Goal: Task Accomplishment & Management: Use online tool/utility

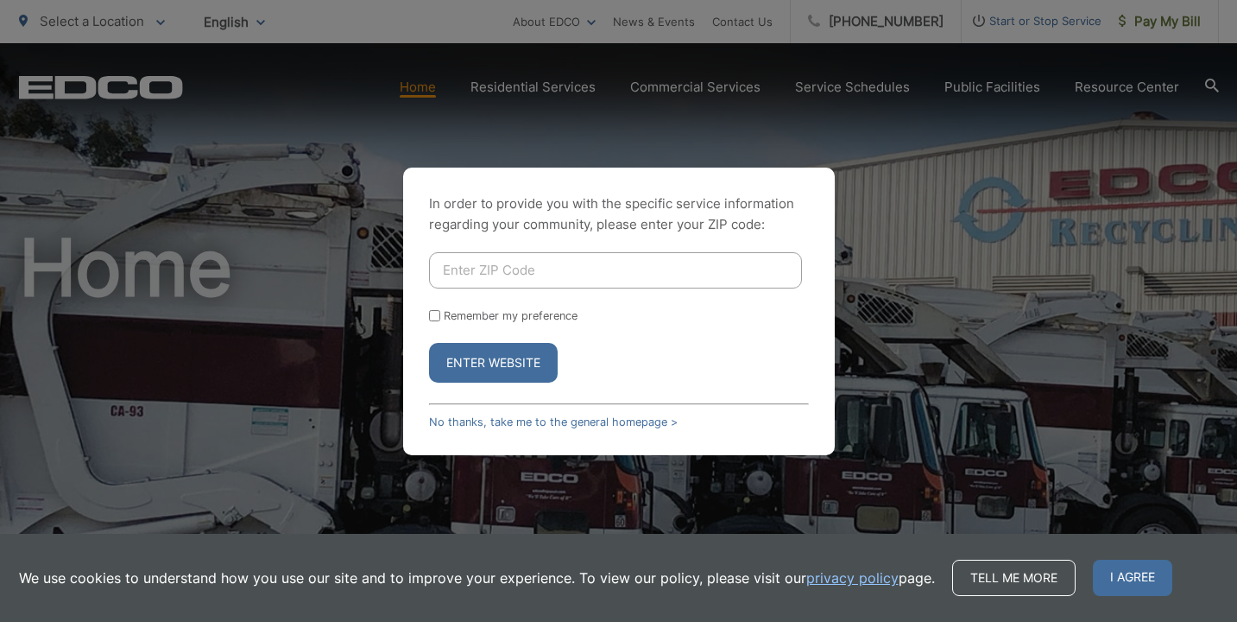
click at [573, 275] on input "Enter ZIP Code" at bounding box center [615, 270] width 373 height 36
type input "92021"
click at [509, 367] on button "Enter Website" at bounding box center [493, 363] width 129 height 40
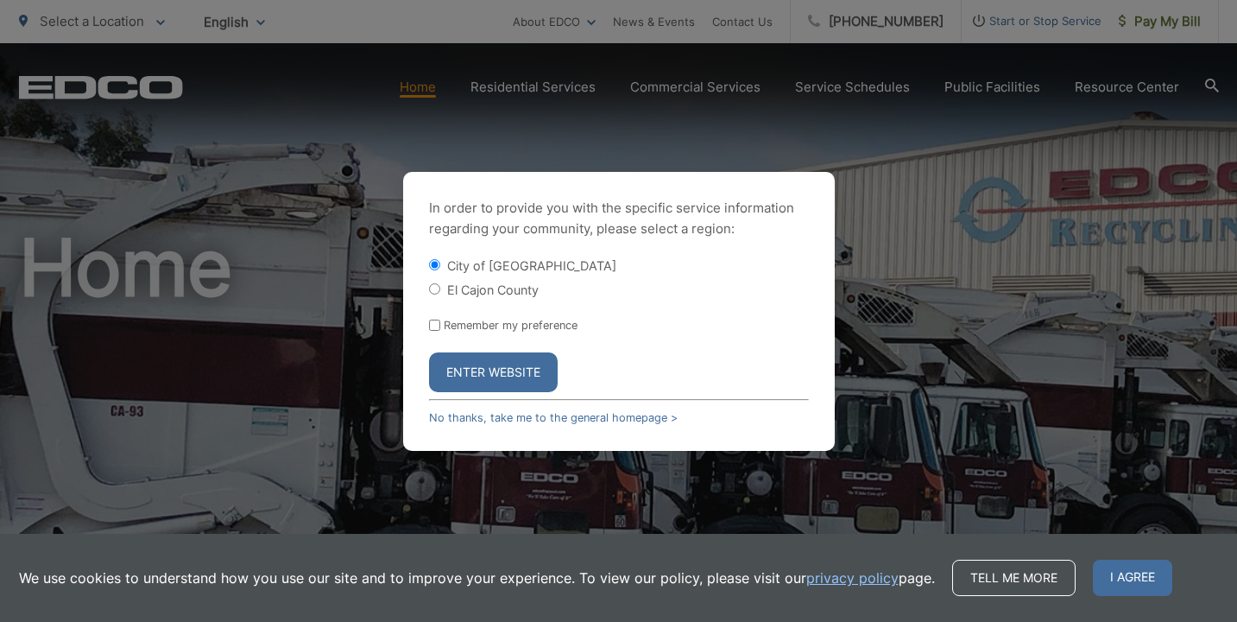
click at [469, 288] on label "El Cajon County" at bounding box center [493, 289] width 92 height 15
click at [440, 288] on input "El Cajon County" at bounding box center [434, 288] width 11 height 11
radio input "true"
click at [488, 370] on button "Enter Website" at bounding box center [493, 372] width 129 height 40
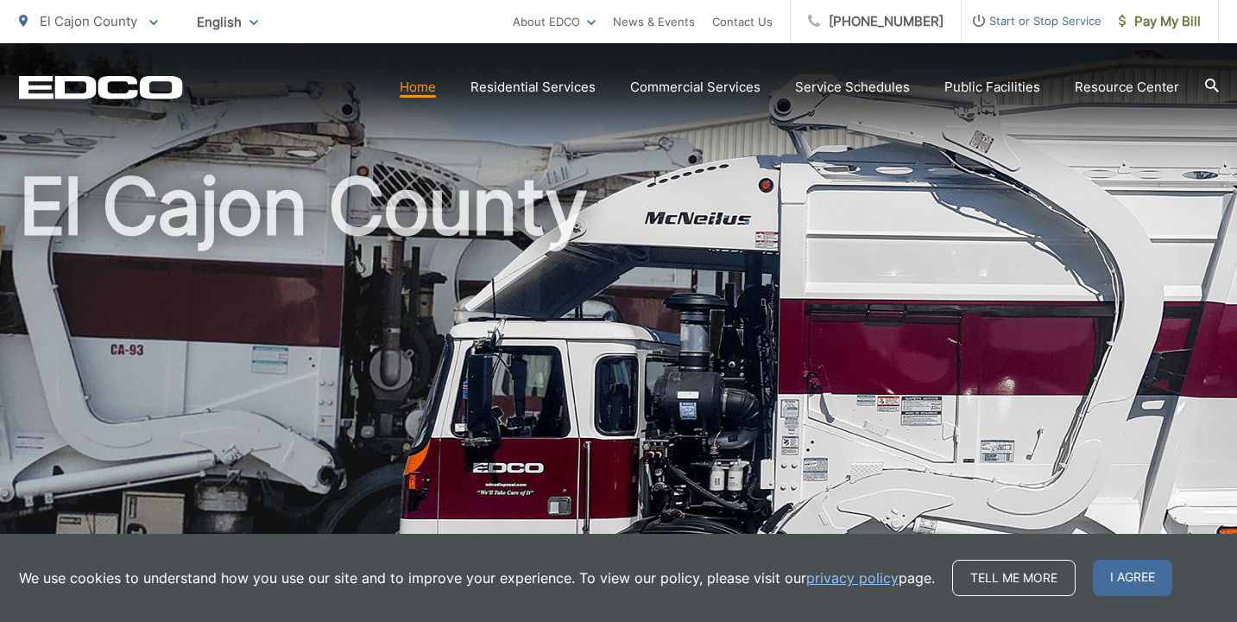
scroll to position [47, 0]
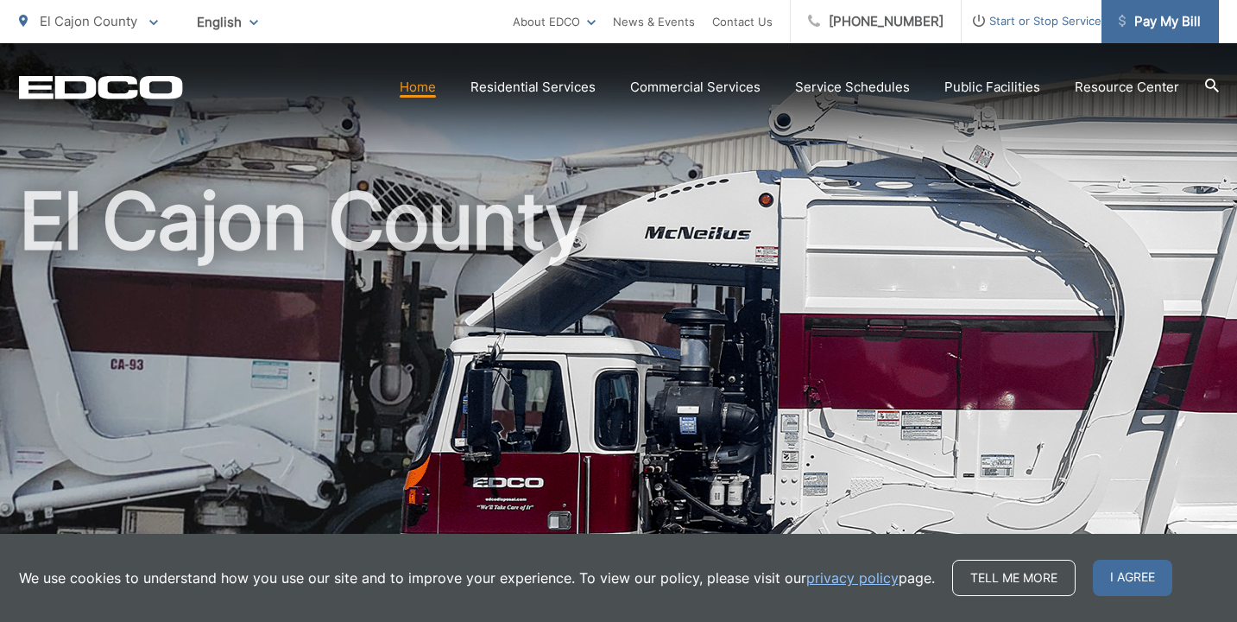
click at [1133, 29] on span "Pay My Bill" at bounding box center [1160, 21] width 82 height 21
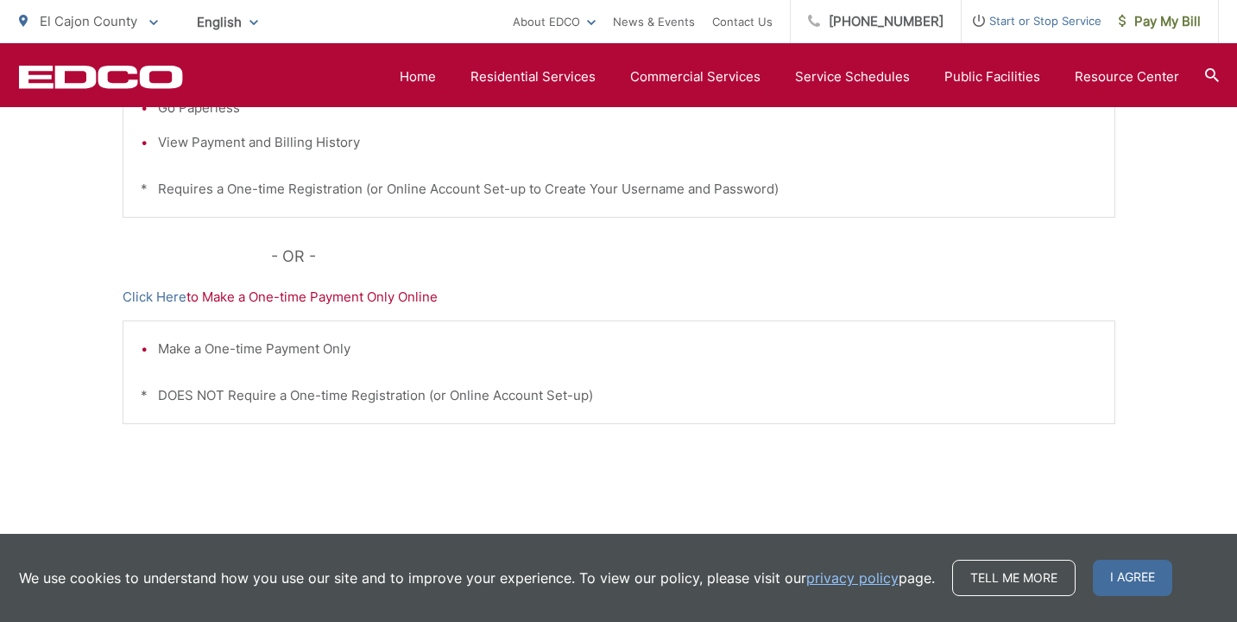
scroll to position [573, 0]
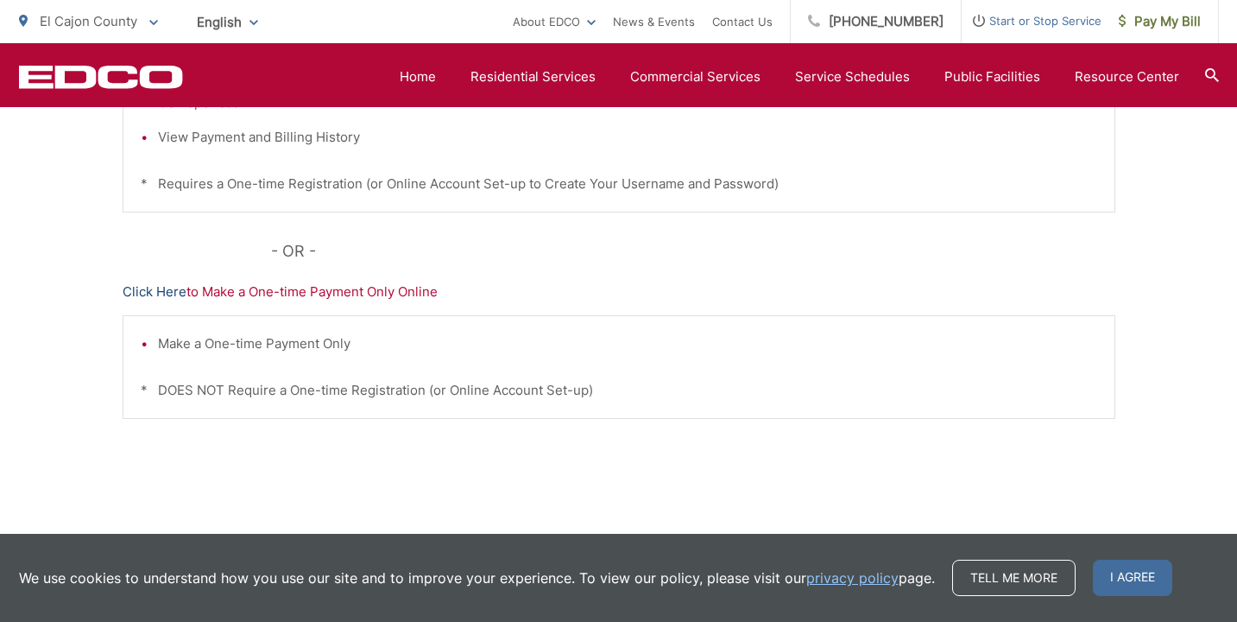
click at [161, 285] on link "Click Here" at bounding box center [155, 292] width 64 height 21
